Goal: Task Accomplishment & Management: Use online tool/utility

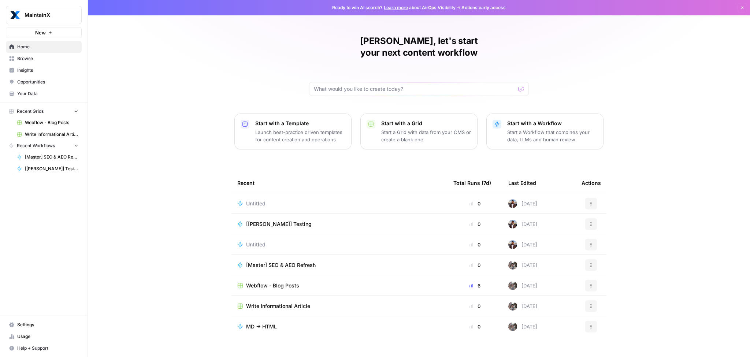
click at [287, 282] on span "Webflow - Blog Posts" at bounding box center [272, 285] width 53 height 7
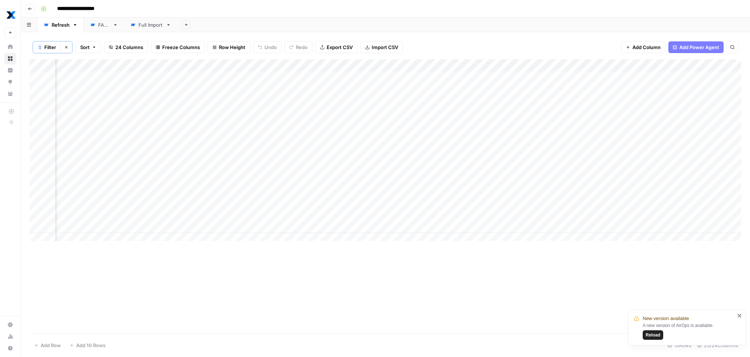
scroll to position [0, 851]
click at [428, 105] on div "Add Column" at bounding box center [386, 152] width 712 height 186
click at [185, 105] on div "Add Column" at bounding box center [386, 152] width 712 height 186
click at [466, 100] on div "Add Column" at bounding box center [386, 152] width 712 height 186
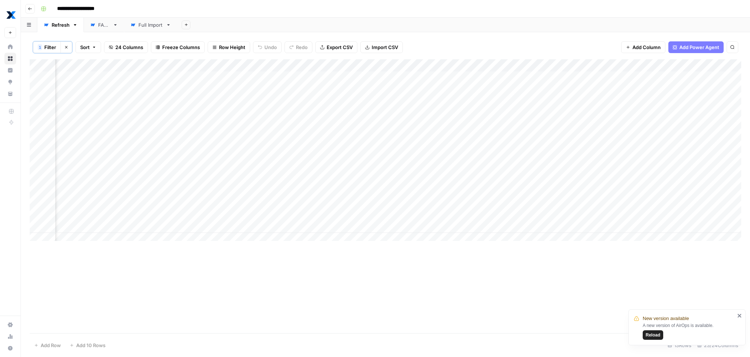
click at [458, 101] on div "Add Column" at bounding box center [386, 152] width 712 height 186
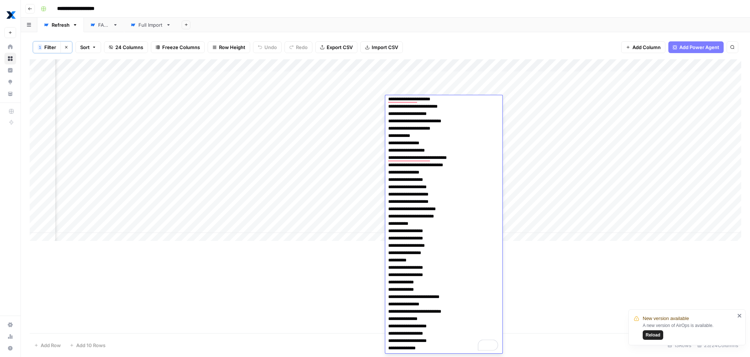
scroll to position [0, 0]
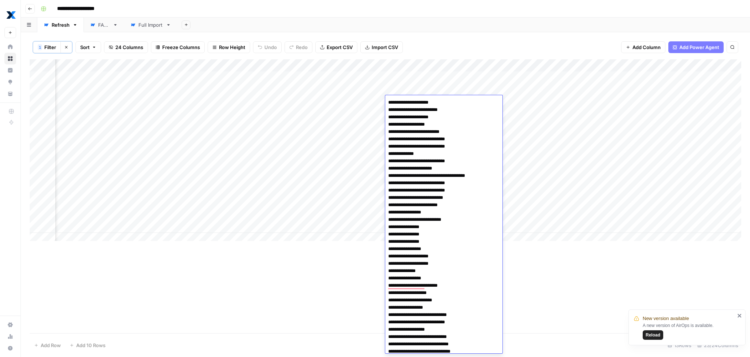
click at [183, 101] on div "Add Column" at bounding box center [386, 152] width 712 height 186
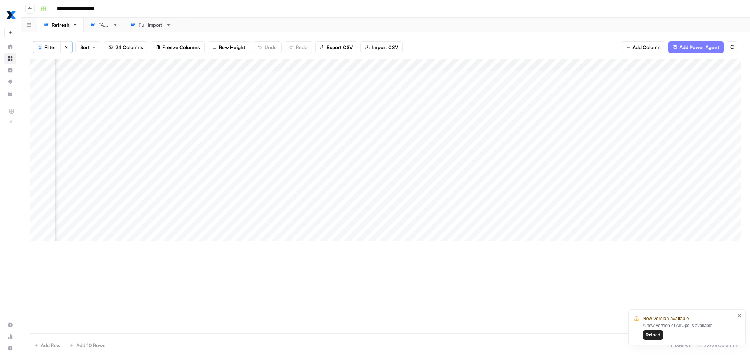
click at [468, 102] on div "Add Column" at bounding box center [386, 152] width 712 height 186
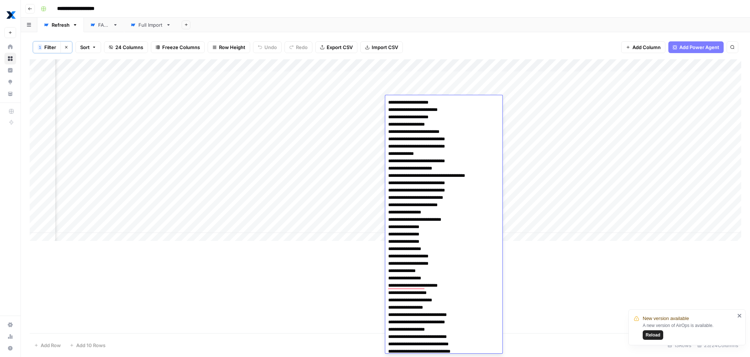
click at [306, 287] on div "Add Column" at bounding box center [386, 196] width 712 height 274
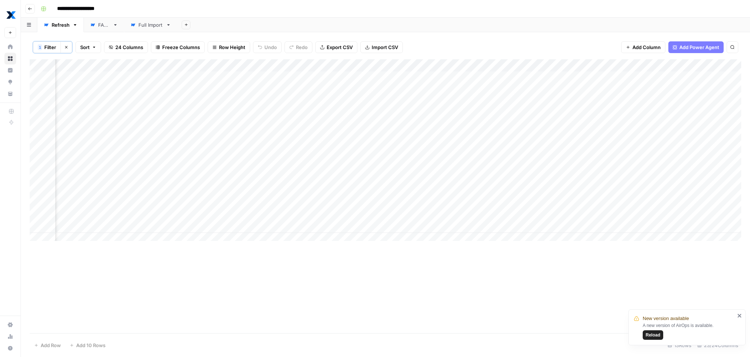
click at [432, 103] on div "Add Column" at bounding box center [386, 152] width 712 height 186
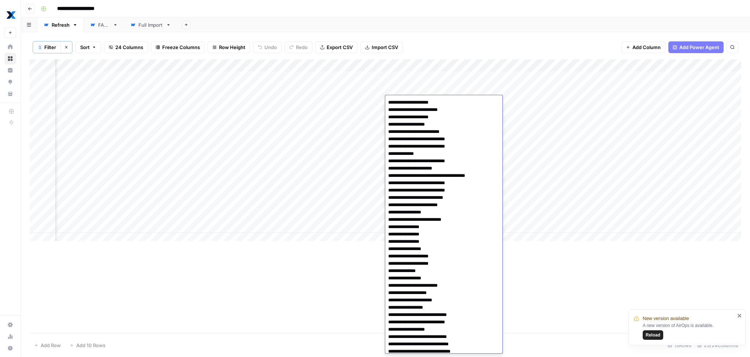
scroll to position [340, 0]
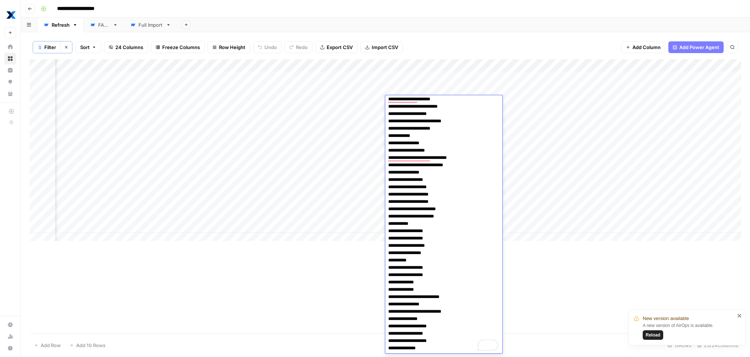
click at [424, 125] on textarea "To enrich screen reader interactions, please activate Accessibility in Grammarl…" at bounding box center [443, 55] width 117 height 596
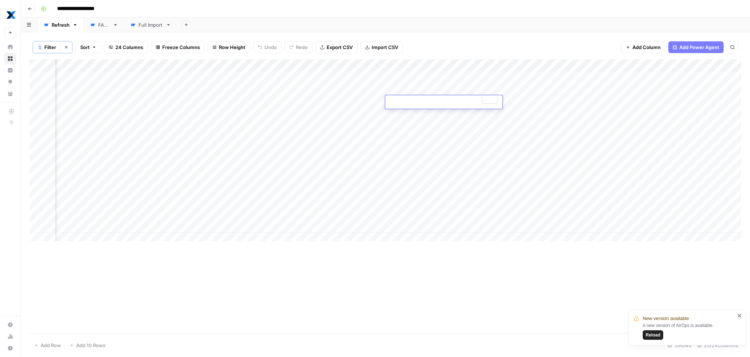
scroll to position [0, 0]
click at [453, 40] on div "1 Filter Clear filters Sort 24 Columns Freeze Columns Row Height Undo Redo Expo…" at bounding box center [386, 47] width 712 height 24
click at [415, 103] on div "Add Column" at bounding box center [386, 152] width 712 height 186
click at [415, 103] on textarea at bounding box center [443, 102] width 117 height 10
type textarea "**********"
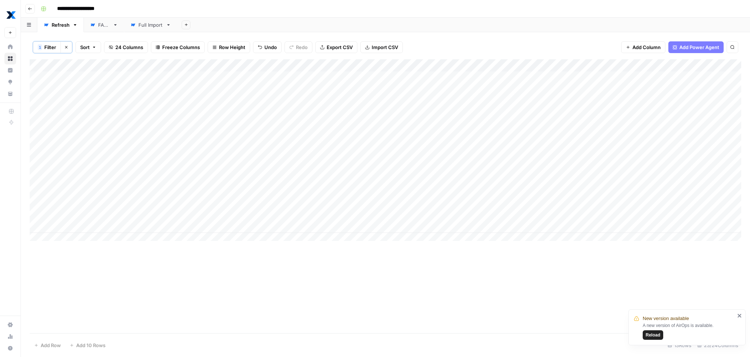
click at [64, 49] on icon "button" at bounding box center [66, 47] width 4 height 4
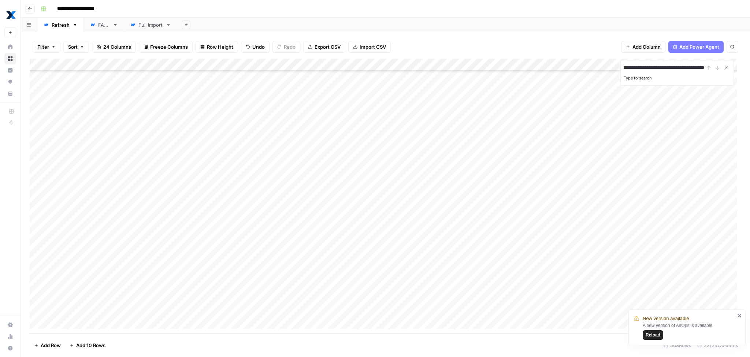
scroll to position [6082, 0]
click at [88, 324] on div "Add Column" at bounding box center [386, 196] width 712 height 275
type input "**********"
click at [424, 309] on div "Add Column" at bounding box center [386, 196] width 712 height 275
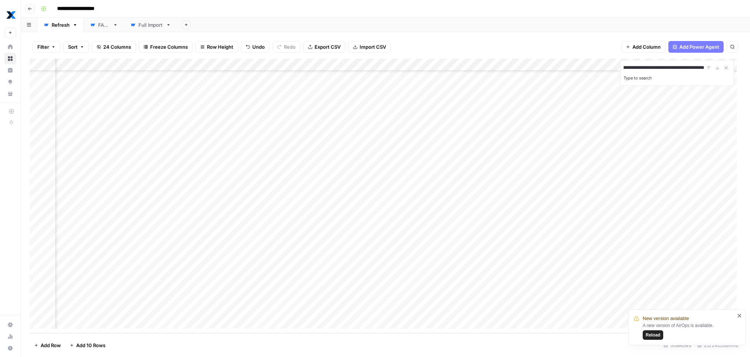
scroll to position [0, 0]
click at [424, 309] on div "Add Column" at bounding box center [386, 196] width 712 height 275
type textarea "**********"
click at [411, 312] on div "Add Column" at bounding box center [386, 196] width 712 height 275
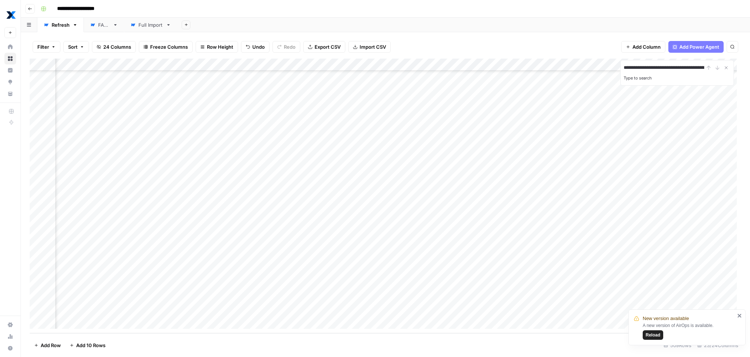
click at [147, 25] on div "Full Import" at bounding box center [150, 24] width 25 height 7
click at [36, 29] on button "button" at bounding box center [29, 25] width 16 height 14
click at [265, 27] on div "Add Sheet" at bounding box center [463, 25] width 573 height 15
click at [61, 24] on div "Refresh" at bounding box center [61, 24] width 18 height 7
click at [383, 47] on span "Import CSV" at bounding box center [373, 46] width 26 height 7
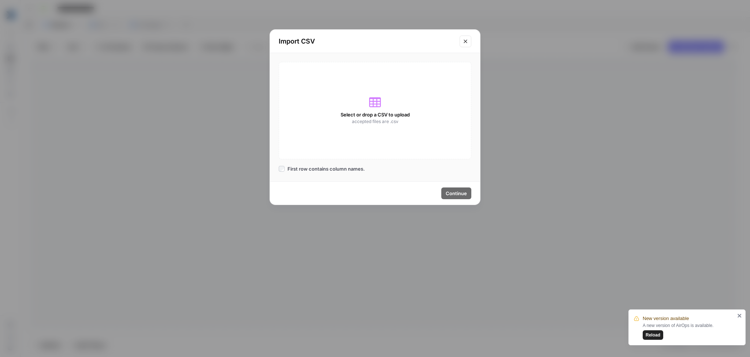
click at [470, 43] on button "Close modal" at bounding box center [466, 42] width 12 height 12
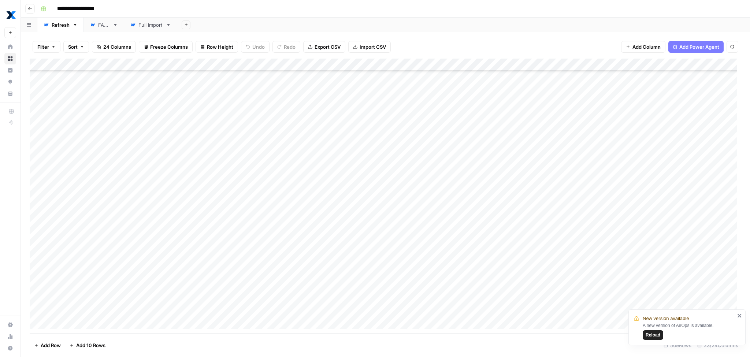
scroll to position [257, 0]
click at [77, 26] on icon "button" at bounding box center [75, 24] width 5 height 5
click at [66, 25] on div "Refresh" at bounding box center [61, 24] width 18 height 7
click at [85, 346] on span "Add 10 Rows" at bounding box center [90, 345] width 29 height 7
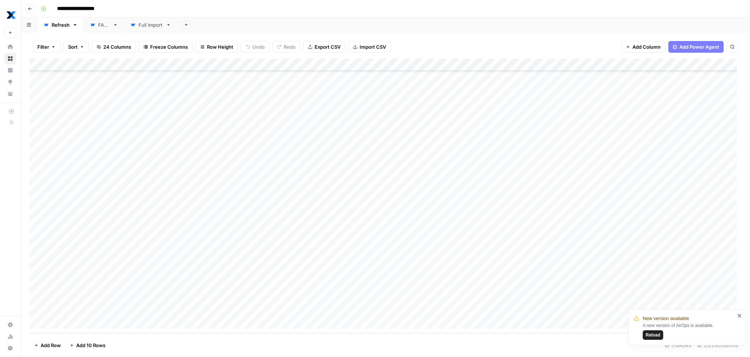
click at [86, 189] on div "Add Column" at bounding box center [386, 196] width 712 height 275
click at [137, 66] on div "Add Column" at bounding box center [386, 196] width 712 height 275
click at [83, 118] on span "Edit Schedule" at bounding box center [102, 115] width 64 height 7
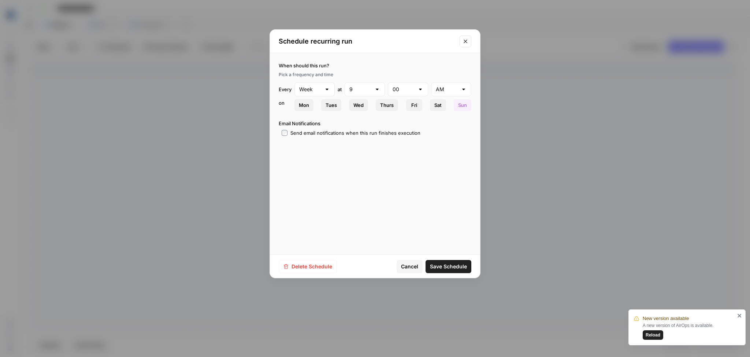
click at [466, 39] on icon "Close modal" at bounding box center [466, 41] width 6 height 6
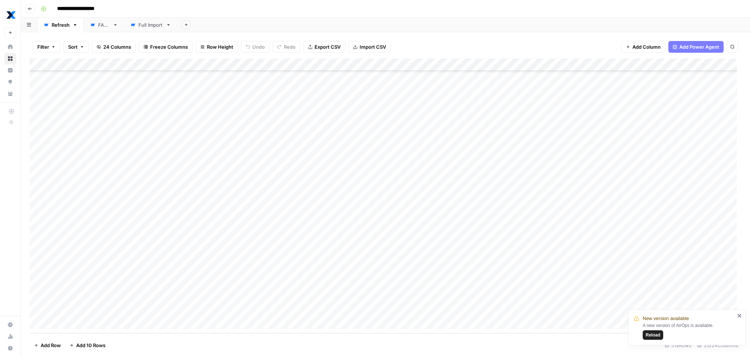
click at [137, 64] on div "Add Column" at bounding box center [386, 196] width 712 height 275
click at [85, 79] on input "Webflow Import" at bounding box center [99, 82] width 74 height 7
click at [115, 14] on header "**********" at bounding box center [385, 9] width 729 height 18
click at [77, 26] on icon "button" at bounding box center [75, 24] width 5 height 5
click at [59, 25] on div "Refresh" at bounding box center [61, 24] width 18 height 7
